Goal: Information Seeking & Learning: Learn about a topic

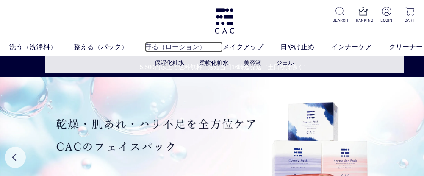
click at [174, 48] on link "守る（ローション）" at bounding box center [184, 47] width 78 height 10
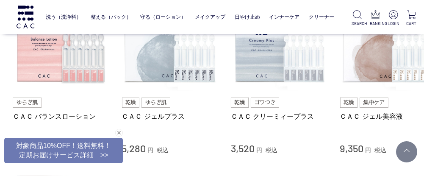
scroll to position [385, 0]
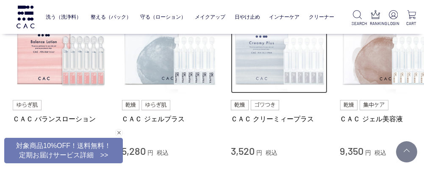
click at [301, 63] on img at bounding box center [279, 45] width 97 height 97
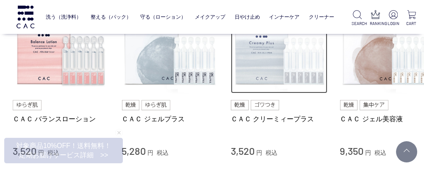
click at [287, 72] on img at bounding box center [279, 45] width 97 height 97
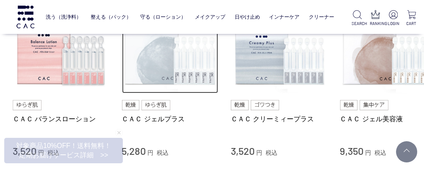
click at [174, 61] on img at bounding box center [170, 45] width 97 height 97
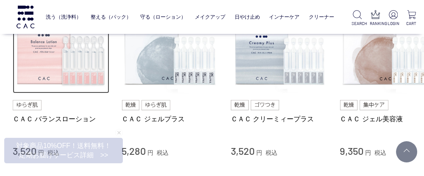
click at [54, 60] on img at bounding box center [61, 45] width 97 height 97
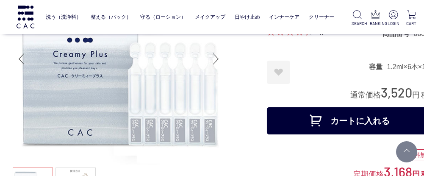
scroll to position [61, 0]
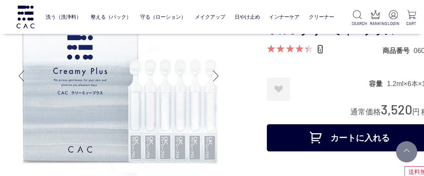
click at [320, 49] on link "41" at bounding box center [320, 48] width 6 height 9
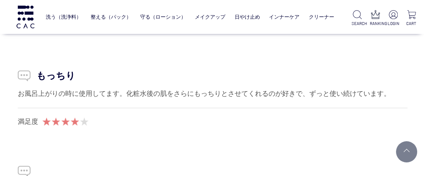
scroll to position [5108, 12]
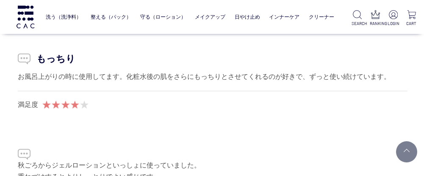
scroll to position [61, 0]
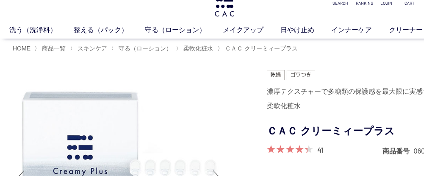
scroll to position [34, 0]
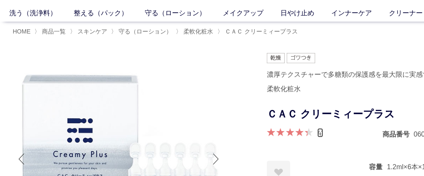
click at [322, 131] on link "41" at bounding box center [320, 132] width 6 height 9
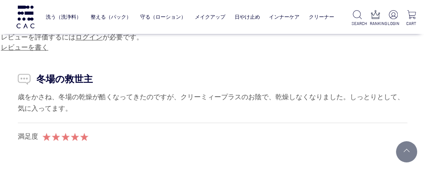
scroll to position [4239, 12]
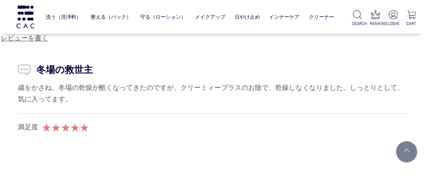
scroll to position [34, 0]
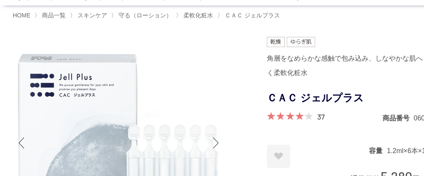
scroll to position [51, 0]
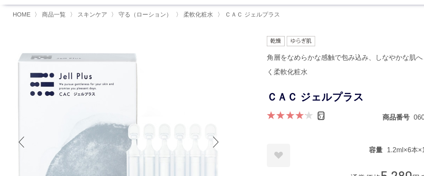
click at [319, 114] on link "37" at bounding box center [321, 115] width 8 height 9
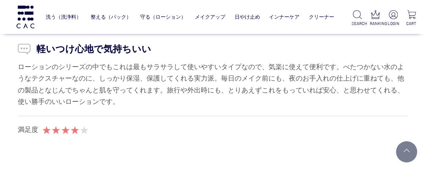
scroll to position [5000, 12]
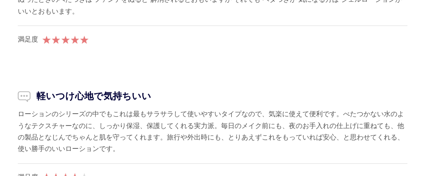
scroll to position [51, 0]
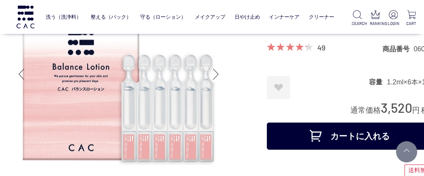
scroll to position [68, 0]
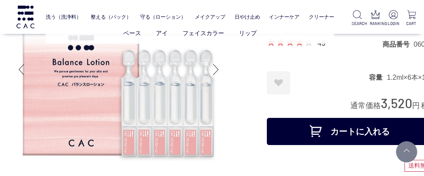
click at [322, 41] on ul "ベース アイ フェイスカラー リップ" at bounding box center [190, 33] width 288 height 21
click at [323, 42] on ul "ベース アイ フェイスカラー リップ" at bounding box center [190, 33] width 288 height 21
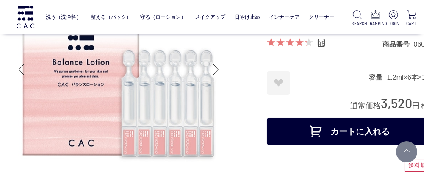
click at [321, 44] on link "49" at bounding box center [321, 42] width 8 height 9
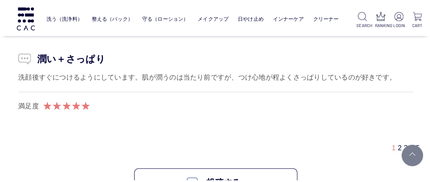
scroll to position [5498, 12]
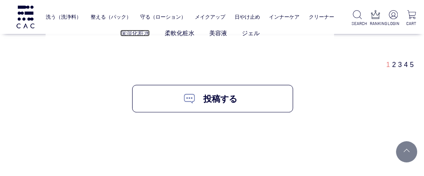
click at [138, 32] on link "保湿化粧水" at bounding box center [135, 33] width 30 height 7
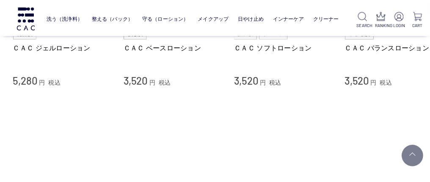
scroll to position [231, 0]
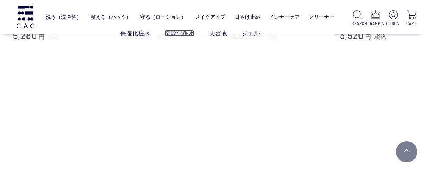
click at [177, 32] on link "柔軟化粧水" at bounding box center [180, 33] width 30 height 7
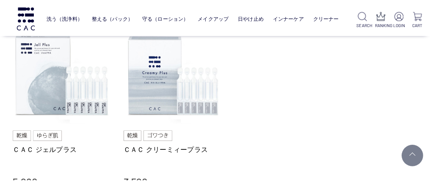
scroll to position [97, 0]
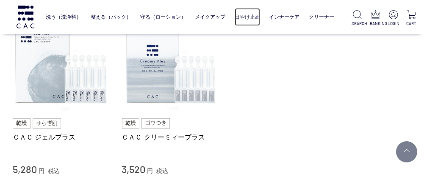
click at [246, 17] on link "日やけ止め" at bounding box center [247, 17] width 25 height 18
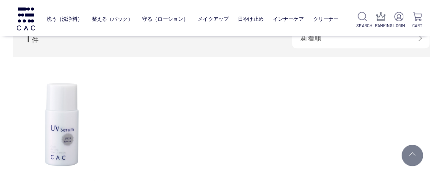
scroll to position [122, 0]
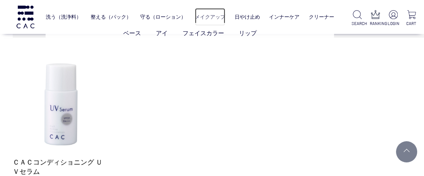
click at [214, 15] on link "メイクアップ" at bounding box center [210, 17] width 30 height 18
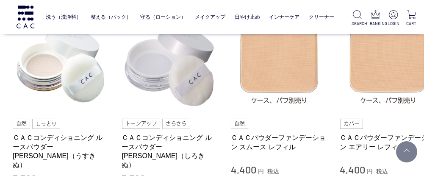
scroll to position [360, 0]
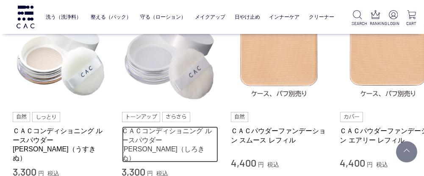
click at [185, 137] on link "ＣＡＣコンディショニング ルースパウダー [PERSON_NAME]（しろきぬ）" at bounding box center [170, 144] width 97 height 36
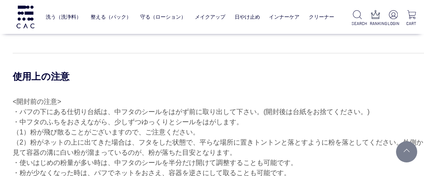
scroll to position [1021, 0]
